Goal: Information Seeking & Learning: Learn about a topic

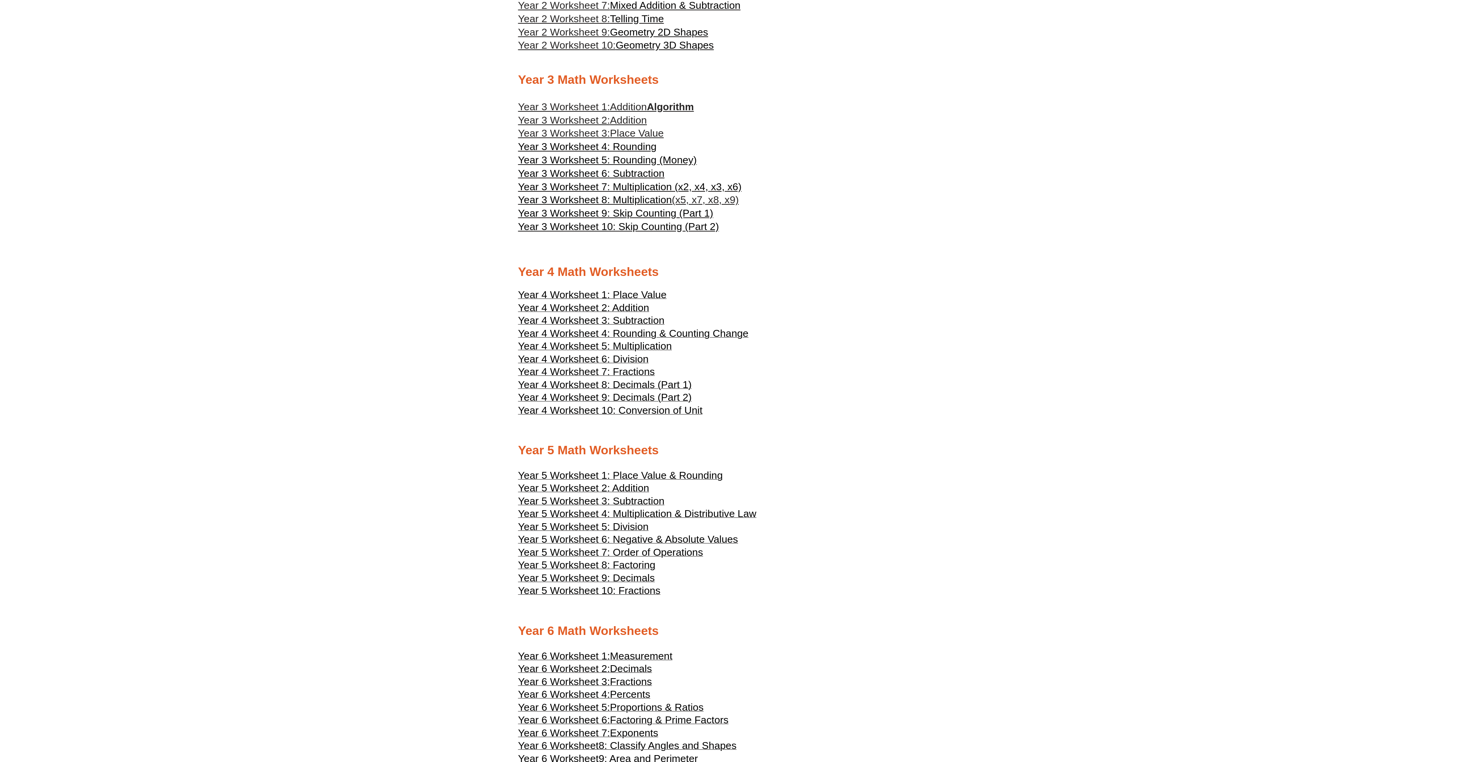
scroll to position [1032, 0]
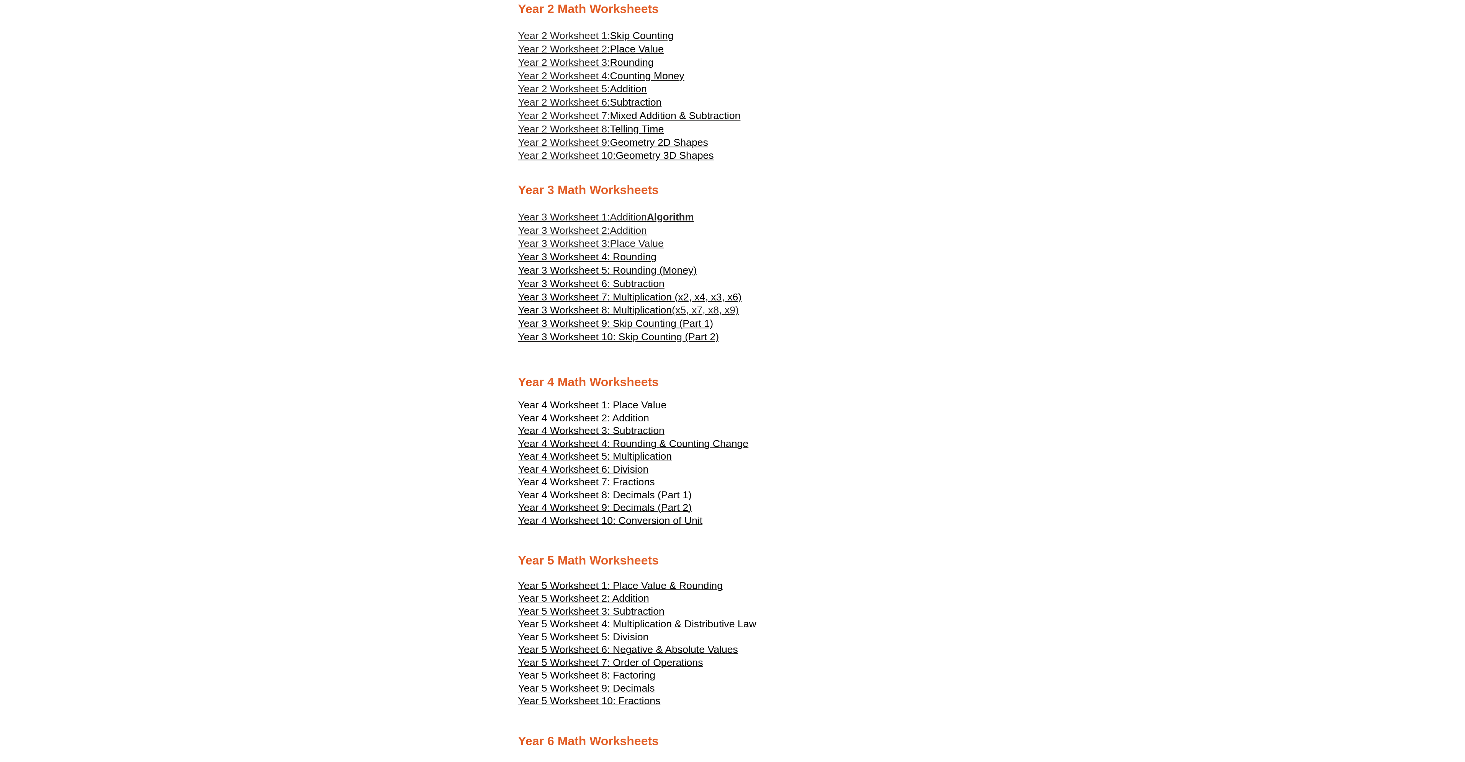
click at [631, 217] on span "Addition" at bounding box center [628, 216] width 37 height 11
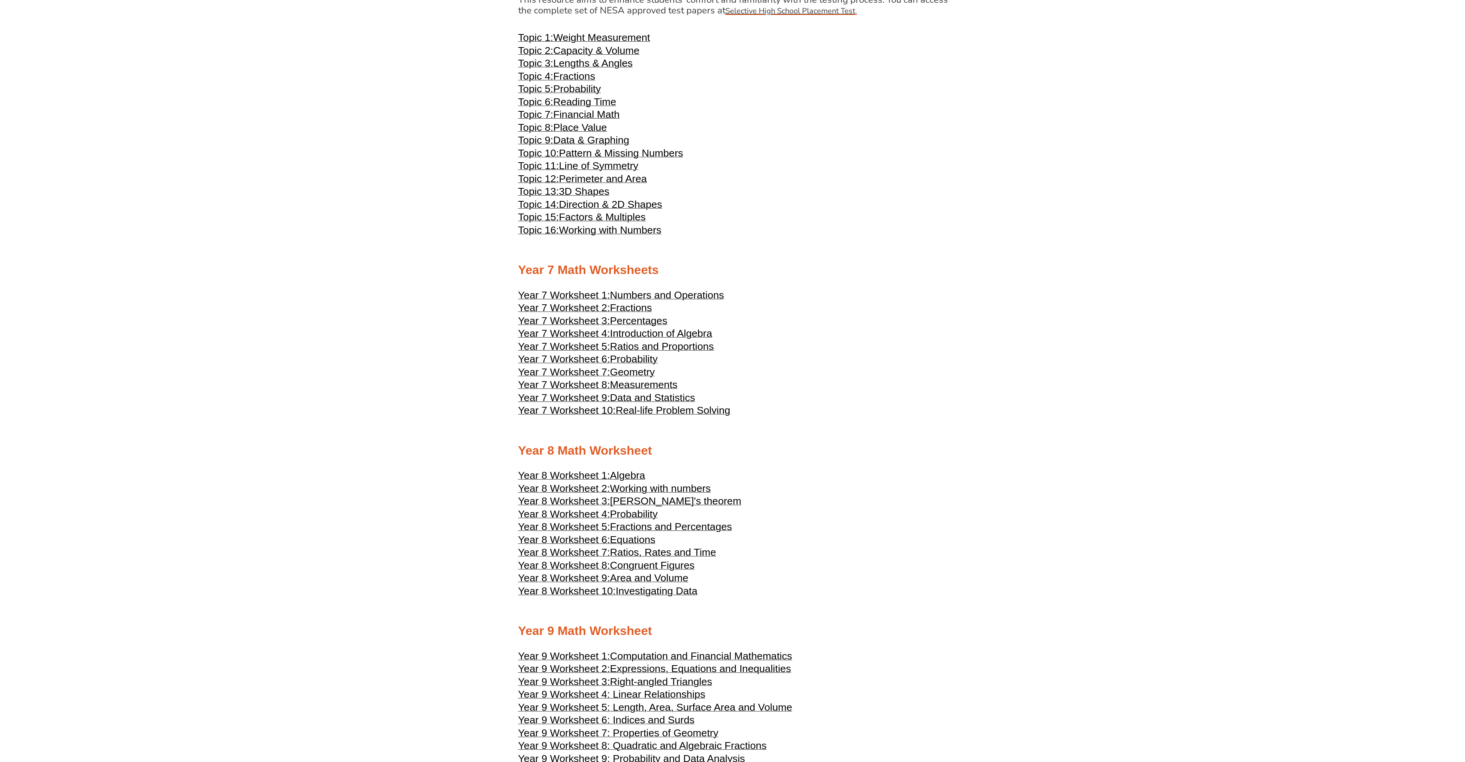
scroll to position [2143, 0]
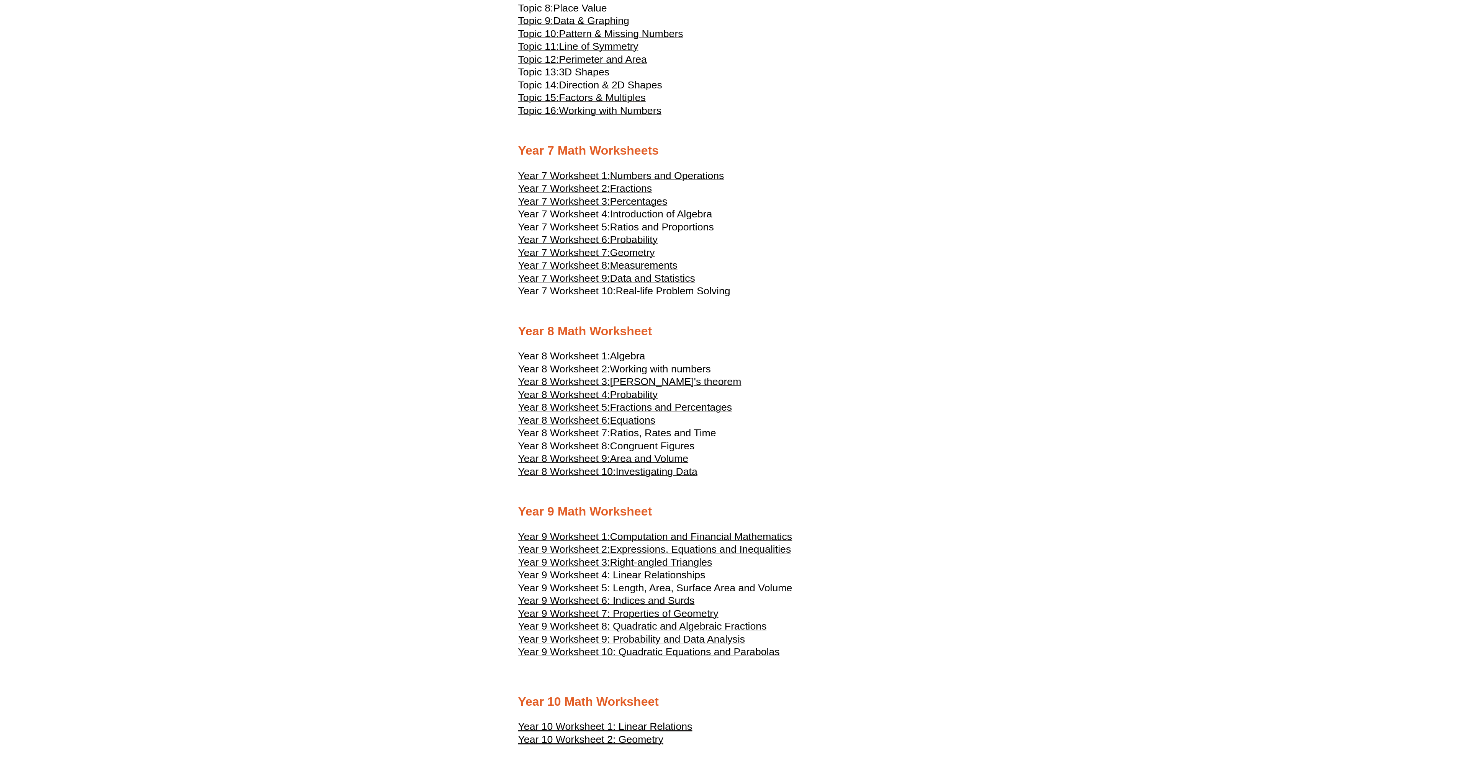
click at [702, 407] on span "Fractions and Percentages" at bounding box center [671, 407] width 122 height 11
click at [633, 356] on span "Algebra" at bounding box center [627, 355] width 35 height 11
click at [695, 370] on span "Working with numbers" at bounding box center [660, 368] width 101 height 11
click at [688, 383] on span "[PERSON_NAME]'s theorem" at bounding box center [675, 381] width 131 height 11
click at [638, 396] on span "Probability" at bounding box center [633, 394] width 47 height 11
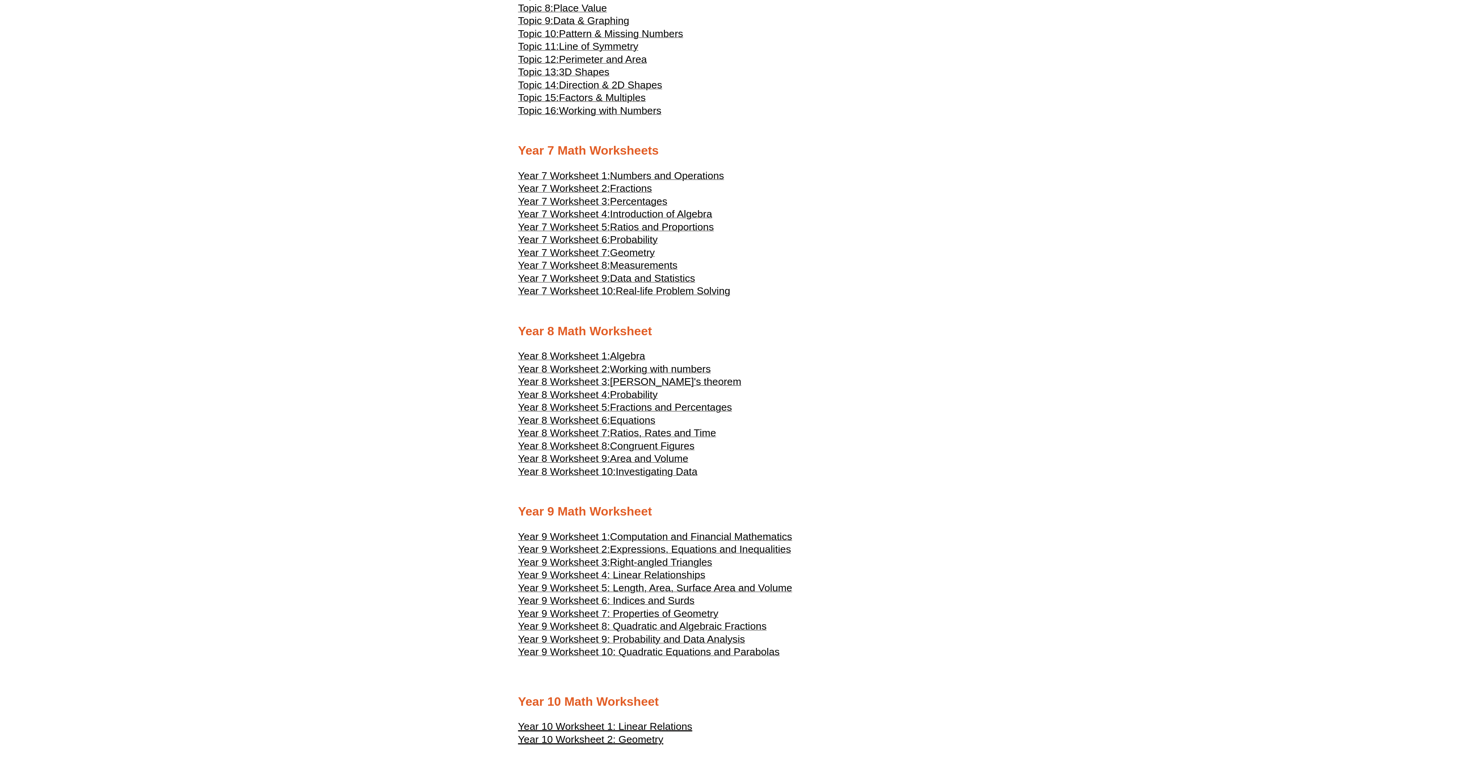
click at [636, 420] on span "Equations" at bounding box center [633, 420] width 46 height 11
click at [668, 433] on span "Ratios, Rates and Time" at bounding box center [663, 432] width 106 height 11
click at [675, 445] on span "Congruent Figures" at bounding box center [652, 445] width 85 height 11
click at [675, 455] on span "Area and Volume" at bounding box center [649, 458] width 78 height 11
